Goal: Navigation & Orientation: Understand site structure

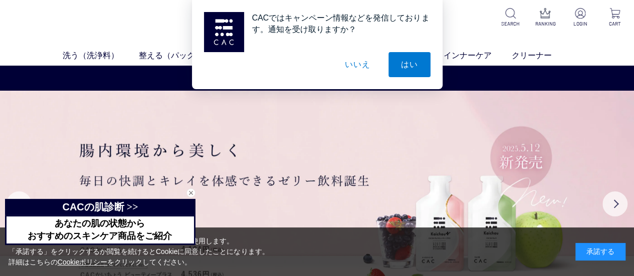
click at [396, 68] on button "はい" at bounding box center [410, 64] width 42 height 25
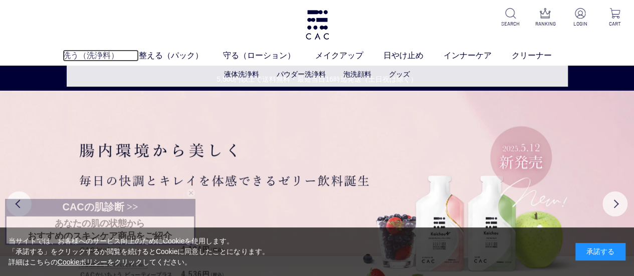
click at [100, 53] on link "洗う（洗浄料）" at bounding box center [101, 56] width 76 height 12
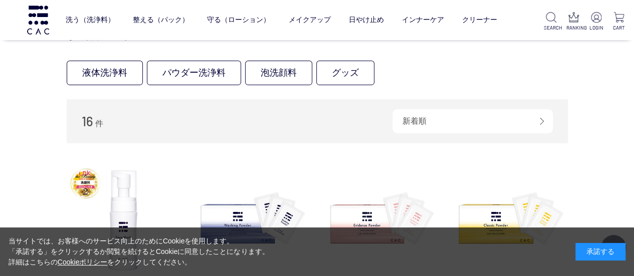
scroll to position [100, 0]
click at [116, 66] on link "液体洗浄料" at bounding box center [105, 72] width 76 height 25
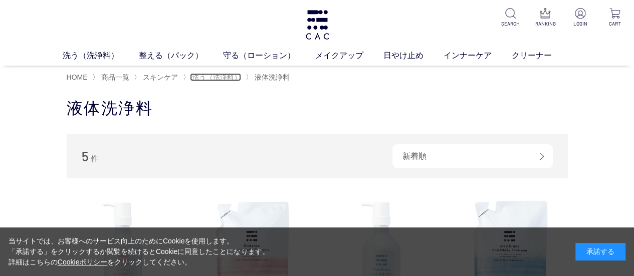
click at [200, 78] on span "洗う（洗浄料）" at bounding box center [216, 77] width 49 height 8
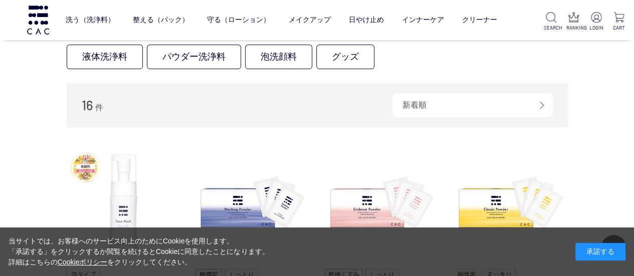
scroll to position [100, 0]
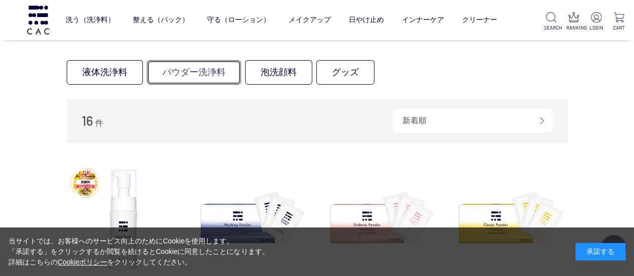
click at [193, 77] on link "パウダー洗浄料" at bounding box center [194, 72] width 94 height 25
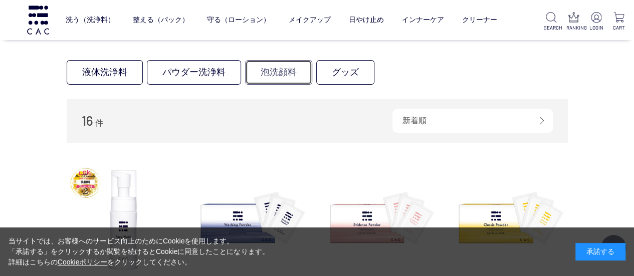
click at [274, 78] on link "泡洗顔料" at bounding box center [278, 72] width 67 height 25
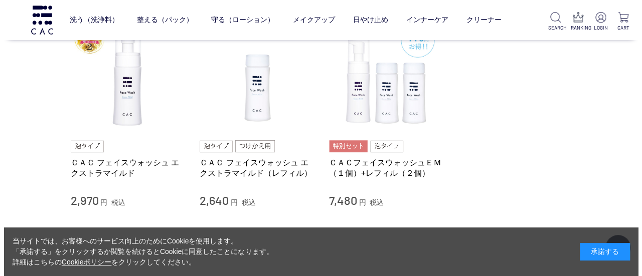
scroll to position [150, 0]
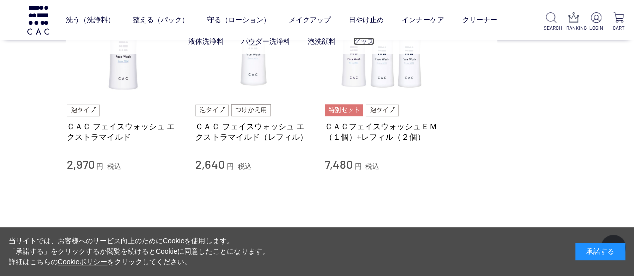
click at [367, 43] on link "グッズ" at bounding box center [364, 41] width 21 height 8
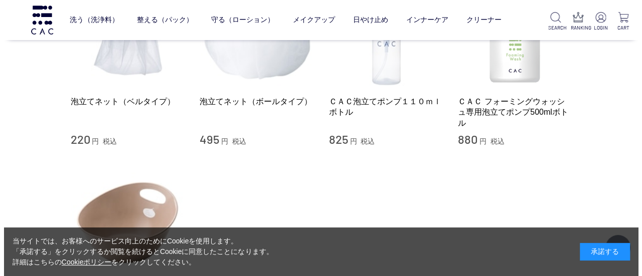
scroll to position [201, 0]
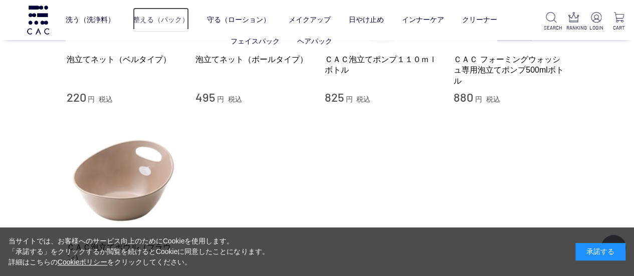
click at [145, 22] on link "整える（パック）" at bounding box center [161, 20] width 56 height 25
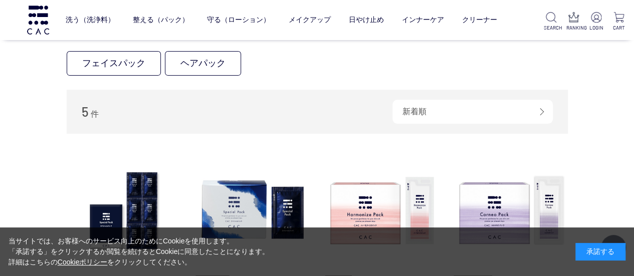
scroll to position [100, 0]
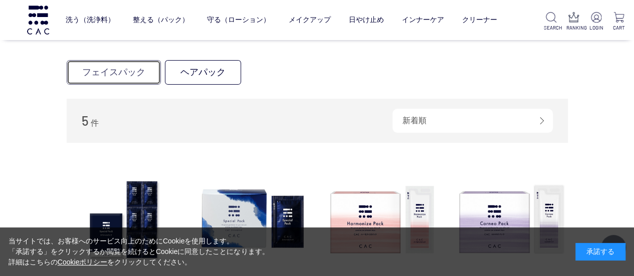
click at [137, 70] on link "フェイスパック" at bounding box center [114, 72] width 94 height 25
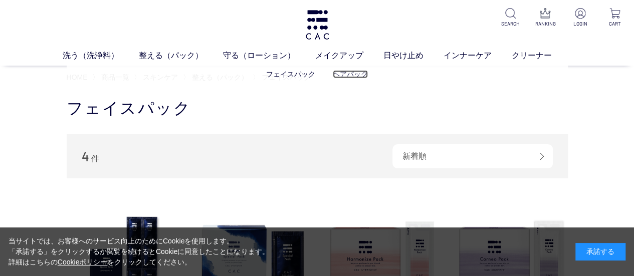
click at [339, 74] on link "ヘアパック" at bounding box center [350, 74] width 35 height 8
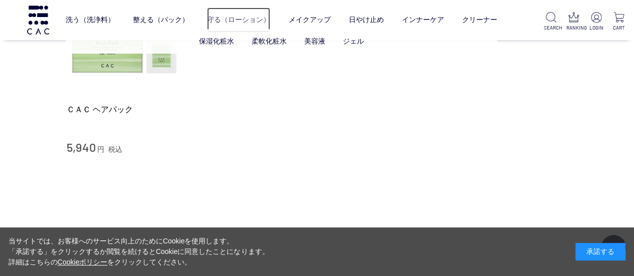
click at [239, 21] on link "守る（ローション）" at bounding box center [238, 20] width 63 height 25
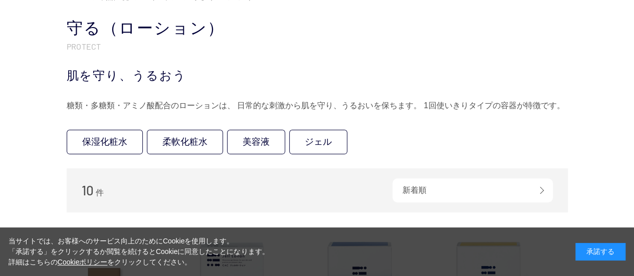
scroll to position [50, 0]
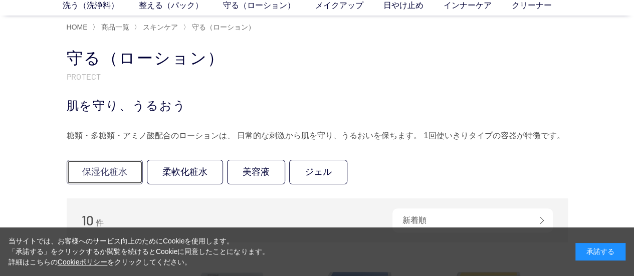
click at [109, 166] on link "保湿化粧水" at bounding box center [105, 172] width 76 height 25
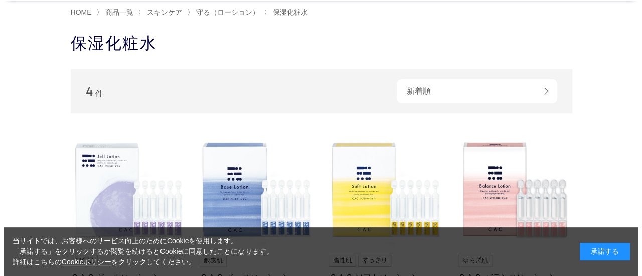
scroll to position [50, 0]
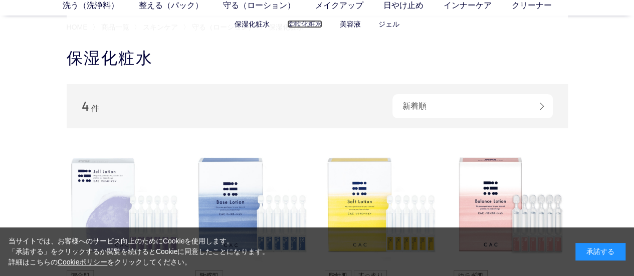
click at [302, 27] on link "柔軟化粧水" at bounding box center [304, 24] width 35 height 8
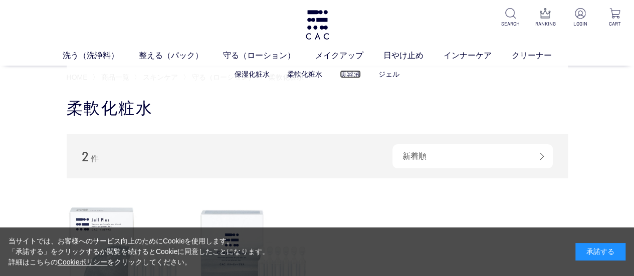
click at [353, 75] on link "美容液" at bounding box center [350, 74] width 21 height 8
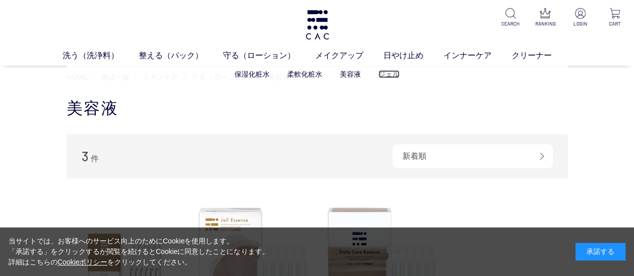
click at [390, 77] on link "ジェル" at bounding box center [389, 74] width 21 height 8
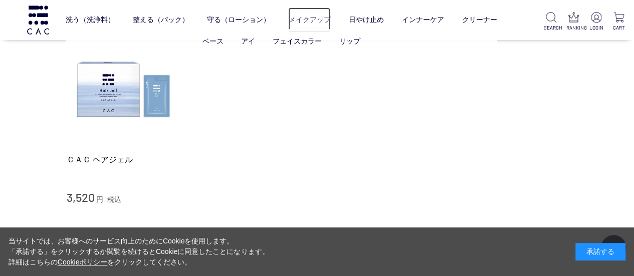
click at [307, 20] on link "メイクアップ" at bounding box center [309, 20] width 42 height 25
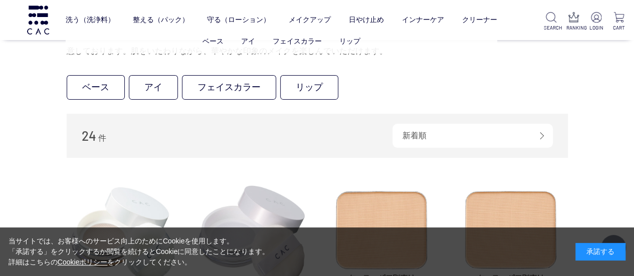
scroll to position [100, 0]
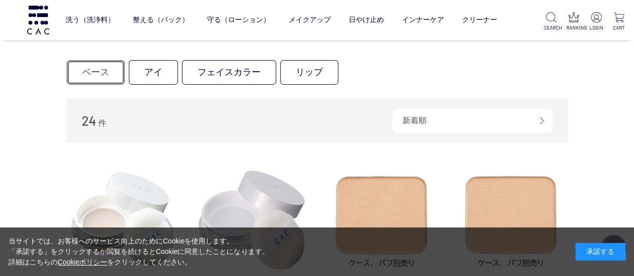
click at [95, 75] on link "ベース" at bounding box center [96, 72] width 58 height 25
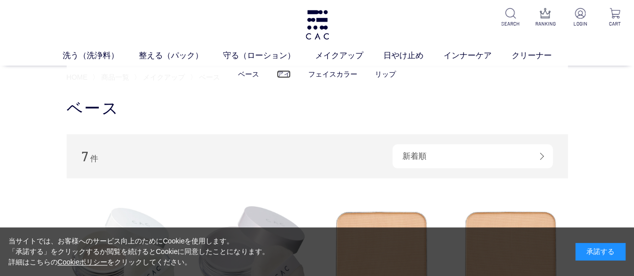
click at [284, 73] on link "アイ" at bounding box center [284, 74] width 14 height 8
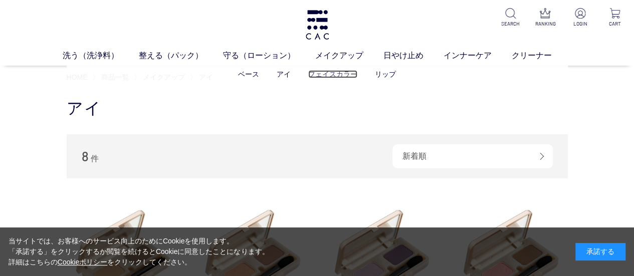
click at [335, 74] on link "フェイスカラー" at bounding box center [332, 74] width 49 height 8
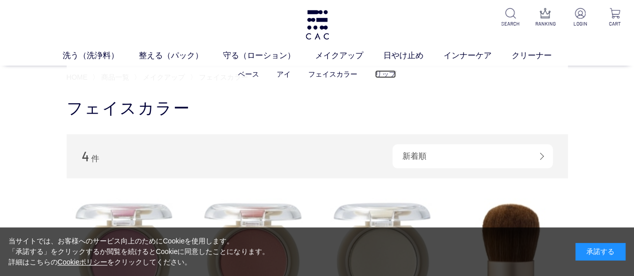
click at [388, 74] on link "リップ" at bounding box center [385, 74] width 21 height 8
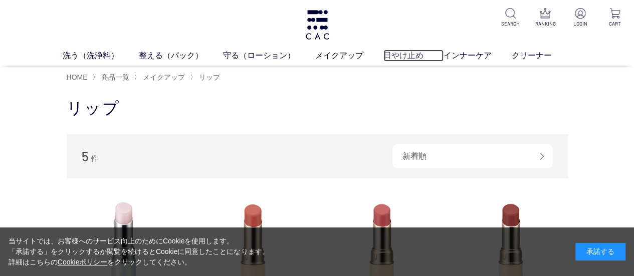
click at [399, 58] on link "日やけ止め" at bounding box center [414, 56] width 60 height 12
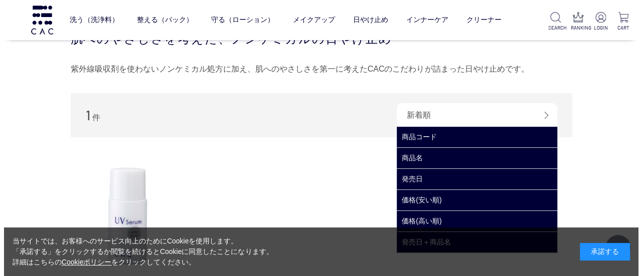
scroll to position [100, 0]
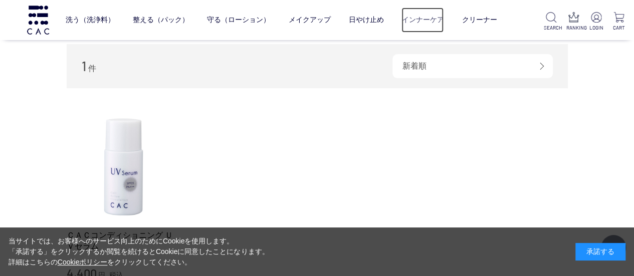
click at [423, 25] on link "インナーケア" at bounding box center [423, 20] width 42 height 25
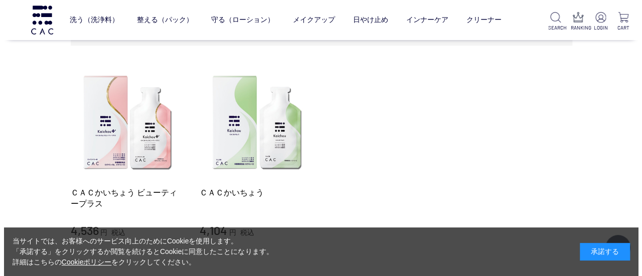
scroll to position [150, 0]
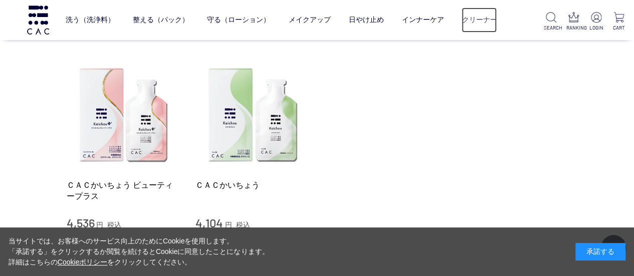
click at [473, 19] on link "クリーナー" at bounding box center [479, 20] width 35 height 25
